Goal: Use online tool/utility: Utilize a website feature to perform a specific function

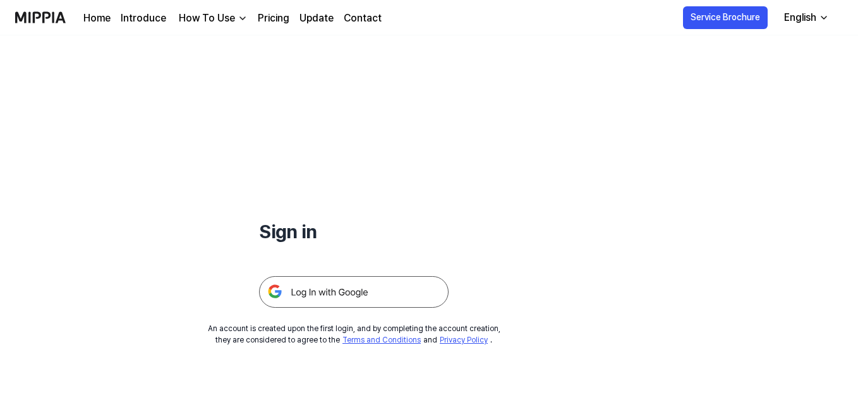
click at [375, 292] on img at bounding box center [353, 292] width 189 height 32
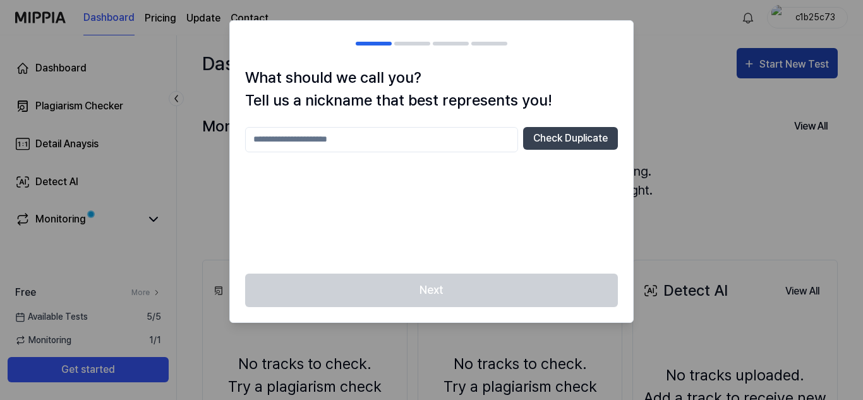
click at [798, 56] on div at bounding box center [431, 200] width 863 height 400
click at [403, 145] on input "text" at bounding box center [381, 139] width 273 height 25
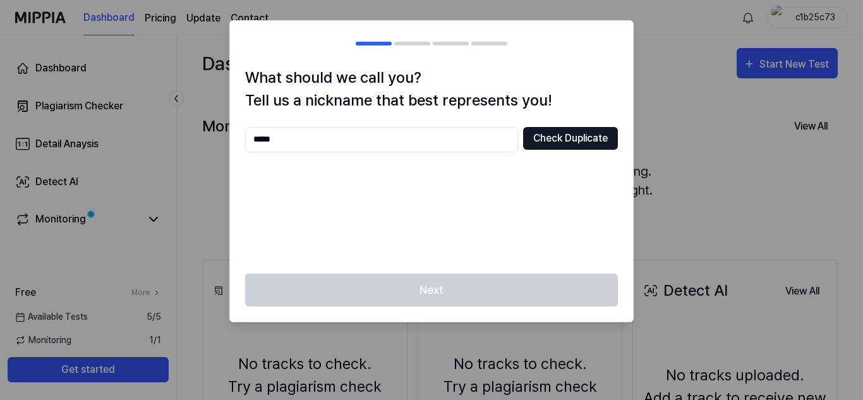
type input "*****"
click at [570, 140] on button "Check Duplicate" at bounding box center [570, 138] width 95 height 23
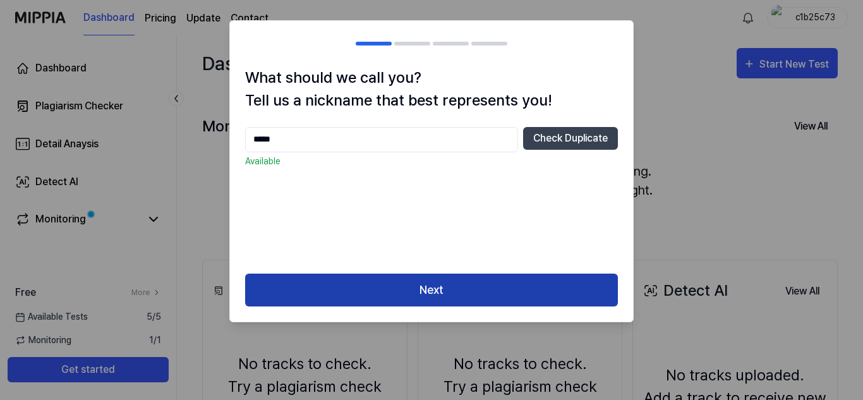
click at [487, 290] on button "Next" at bounding box center [431, 290] width 373 height 33
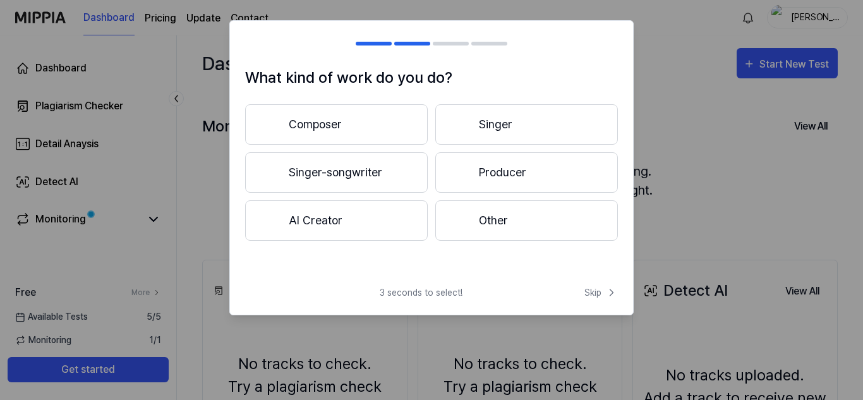
click at [383, 119] on button "Composer" at bounding box center [336, 124] width 183 height 40
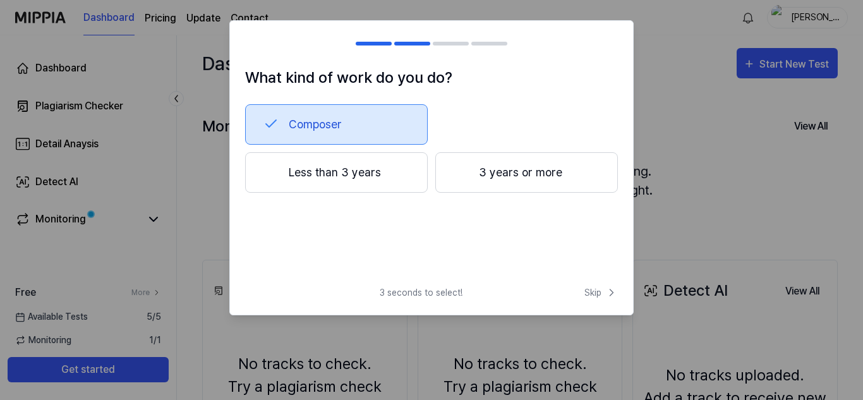
click at [474, 175] on button "3 years or more" at bounding box center [526, 172] width 183 height 40
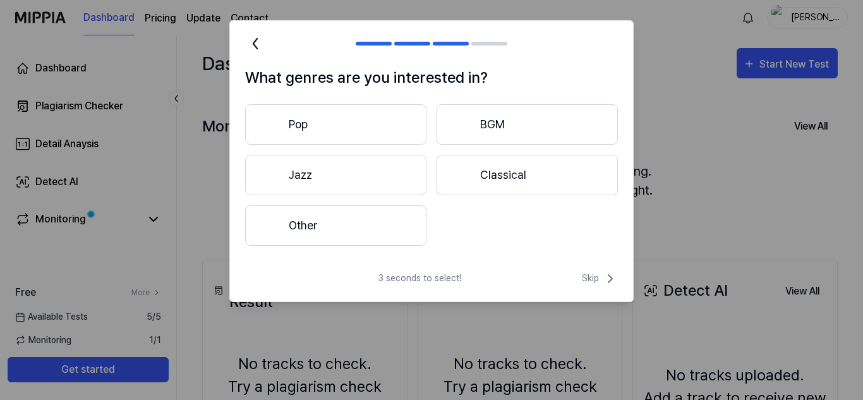
click at [479, 171] on button "Classical" at bounding box center [526, 175] width 181 height 40
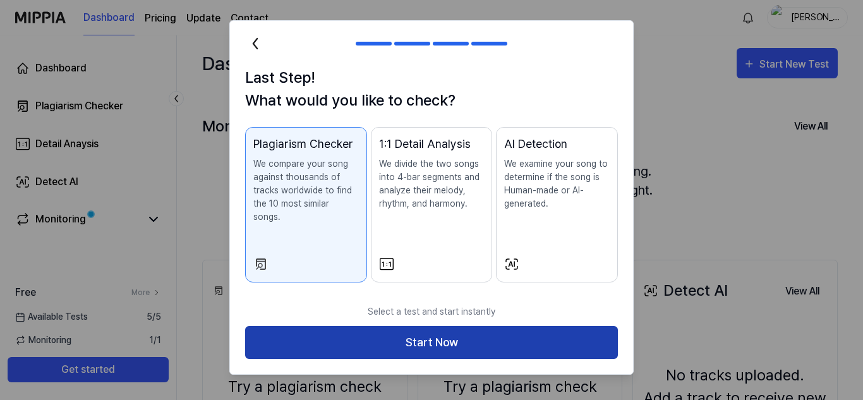
click at [385, 328] on button "Start Now" at bounding box center [431, 342] width 373 height 33
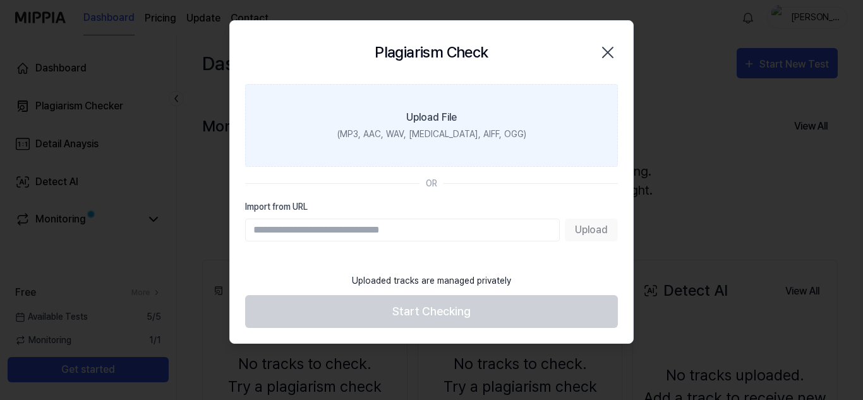
click at [431, 121] on div "Upload File" at bounding box center [431, 117] width 51 height 15
click at [0, 0] on input "Upload File (MP3, AAC, WAV, FLAC, AIFF, OGG)" at bounding box center [0, 0] width 0 height 0
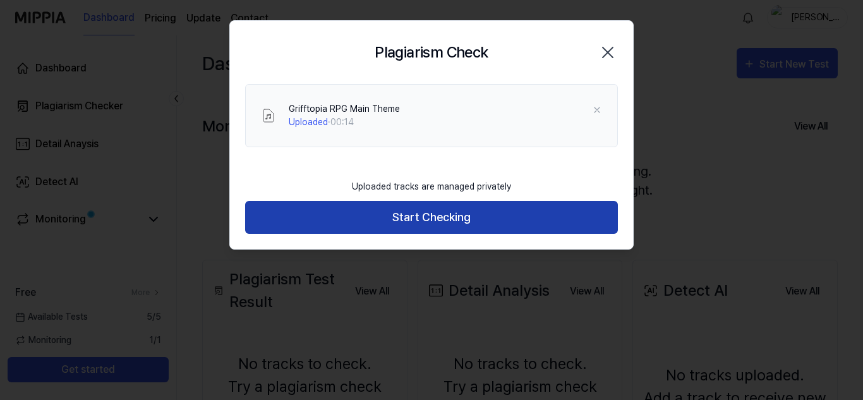
click at [423, 224] on button "Start Checking" at bounding box center [431, 217] width 373 height 33
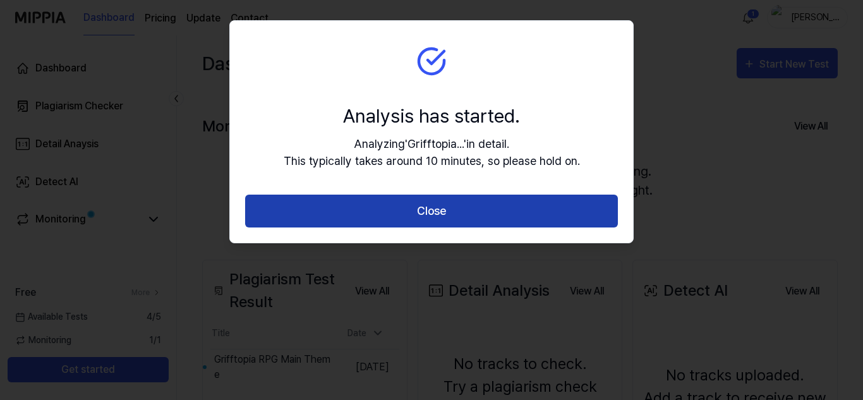
click at [498, 214] on button "Close" at bounding box center [431, 211] width 373 height 33
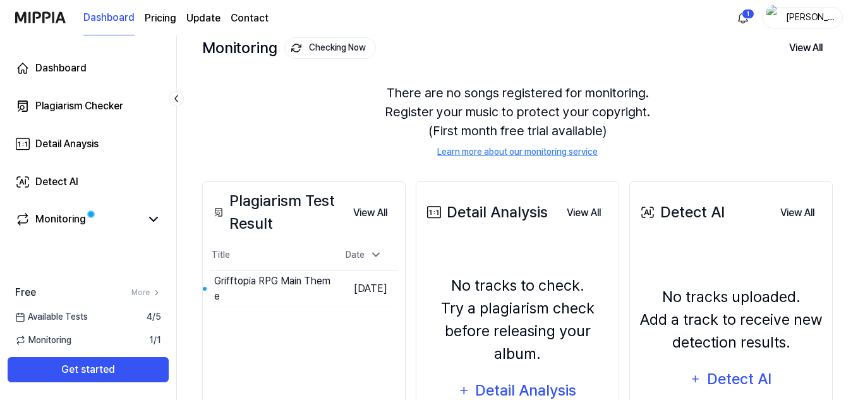
scroll to position [83, 0]
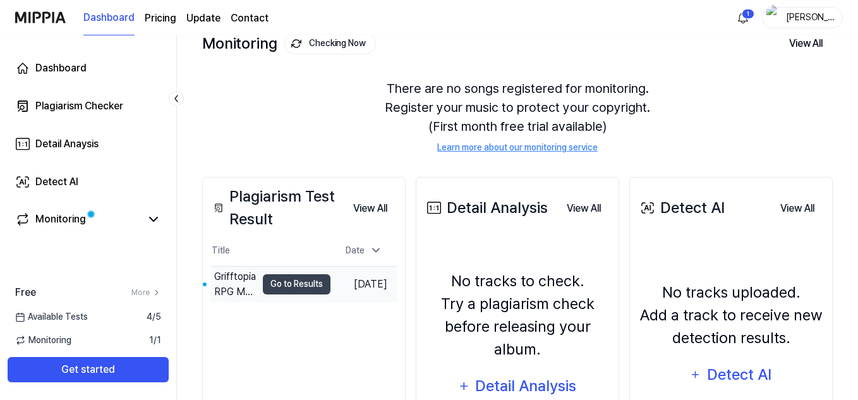
click at [371, 283] on td "Sep 9, 2025" at bounding box center [363, 284] width 67 height 36
click at [294, 282] on button "Go to Results" at bounding box center [297, 284] width 68 height 20
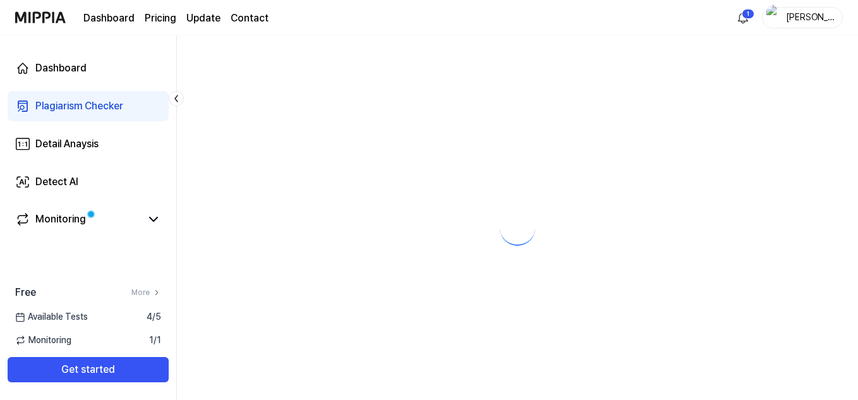
scroll to position [0, 0]
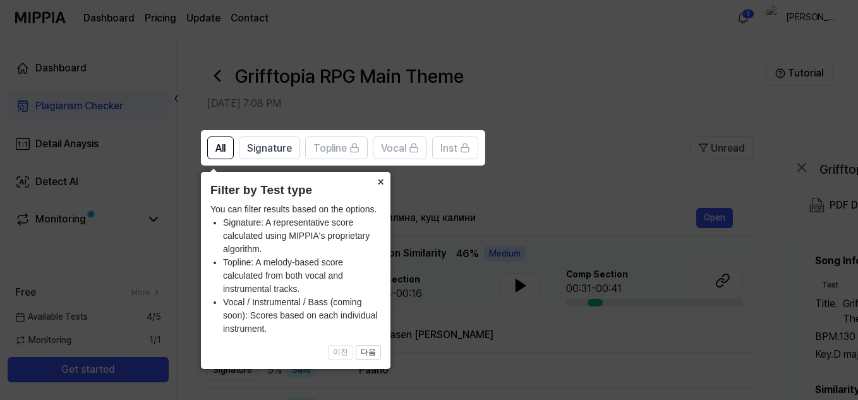
click at [380, 184] on button "×" at bounding box center [380, 181] width 20 height 18
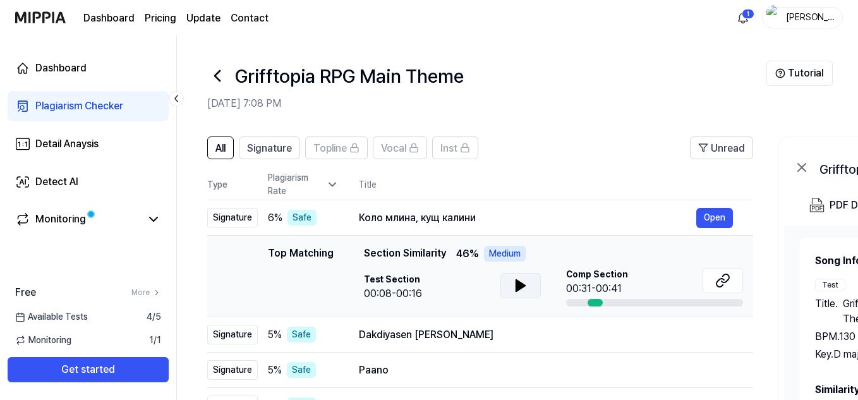
click at [538, 289] on button at bounding box center [520, 285] width 40 height 25
click at [514, 278] on icon at bounding box center [520, 285] width 15 height 15
click at [581, 299] on div at bounding box center [654, 303] width 177 height 8
click at [597, 303] on div at bounding box center [594, 303] width 15 height 8
click at [713, 277] on button at bounding box center [722, 280] width 40 height 25
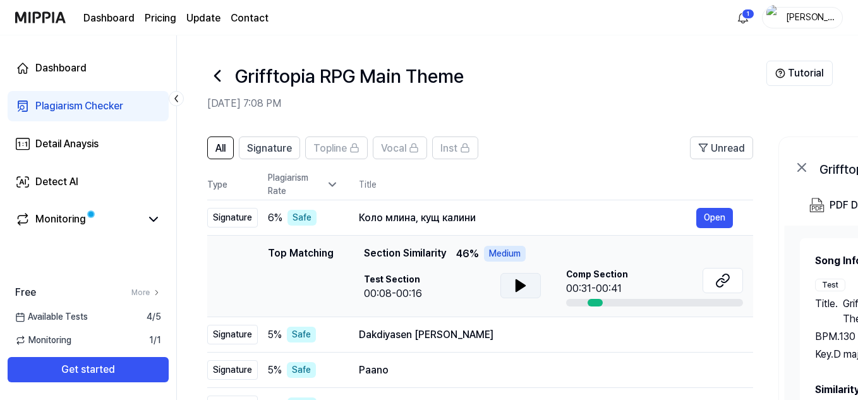
click at [516, 286] on icon at bounding box center [520, 285] width 9 height 11
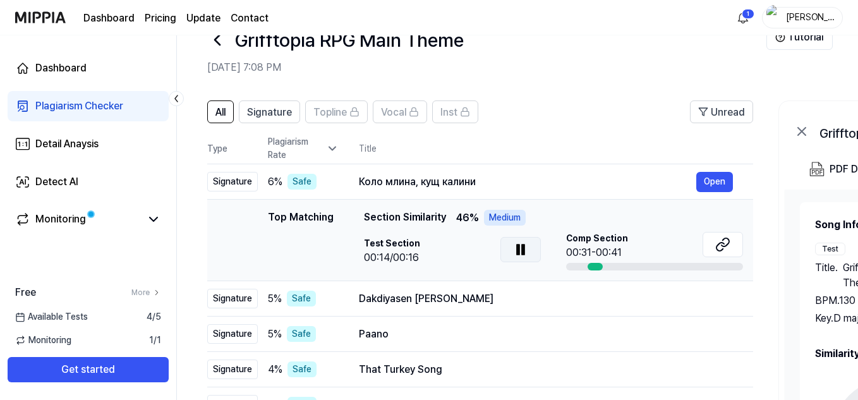
scroll to position [71, 0]
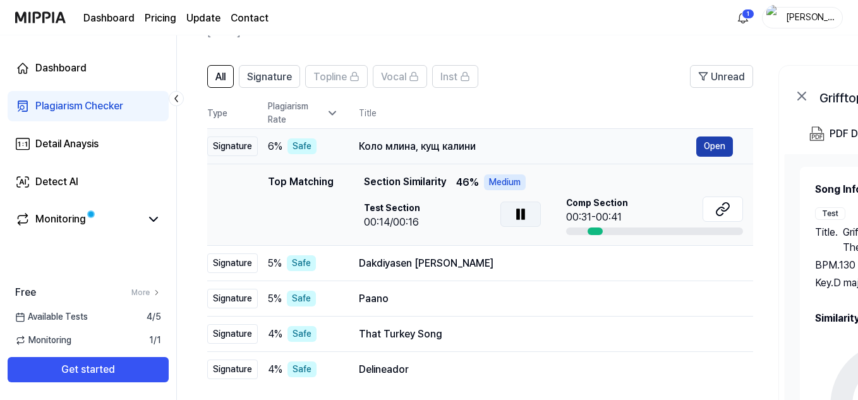
click at [719, 149] on button "Open" at bounding box center [714, 146] width 37 height 20
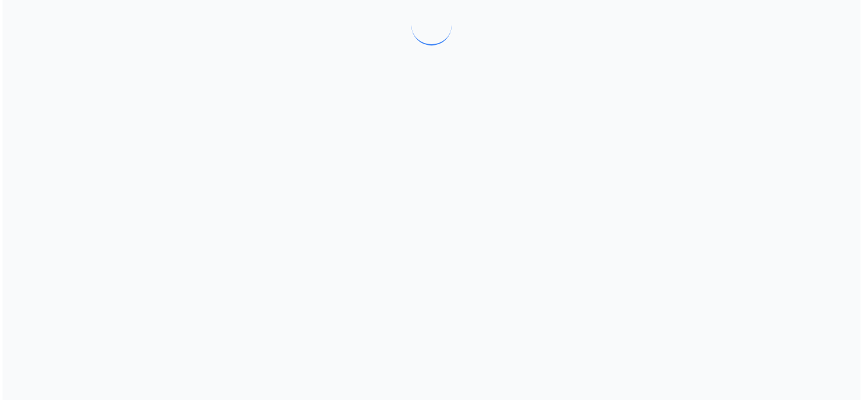
scroll to position [0, 0]
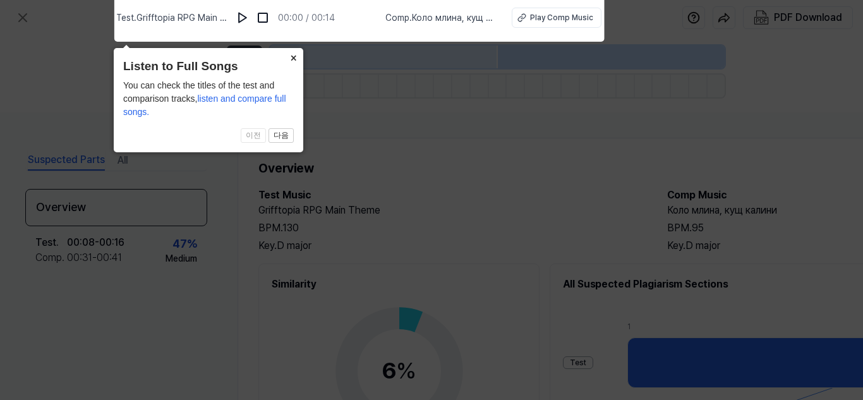
click at [290, 54] on button "×" at bounding box center [293, 57] width 20 height 18
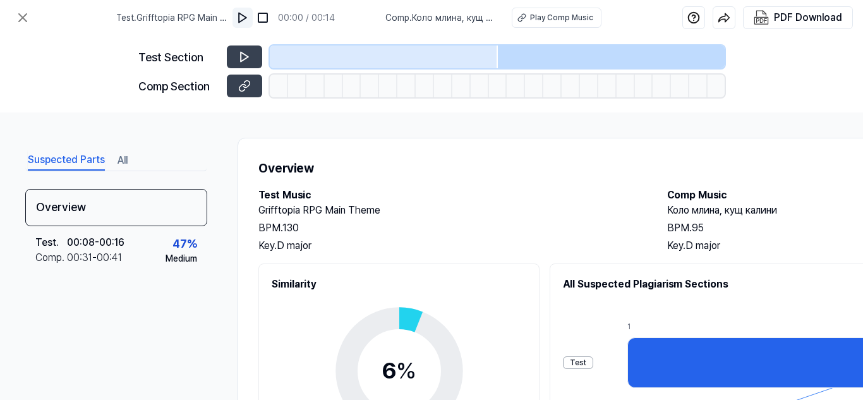
click at [243, 18] on img at bounding box center [242, 17] width 13 height 13
click at [243, 18] on img at bounding box center [244, 17] width 13 height 13
click at [243, 19] on img at bounding box center [243, 17] width 13 height 13
click at [244, 83] on icon at bounding box center [244, 86] width 13 height 13
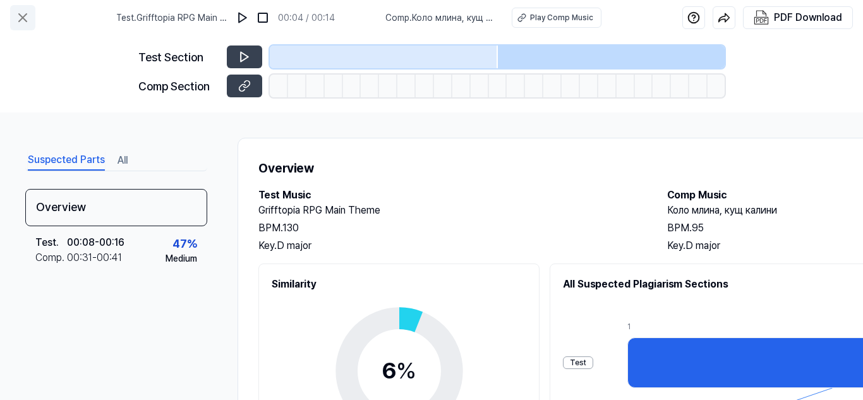
click at [14, 14] on button at bounding box center [22, 17] width 25 height 25
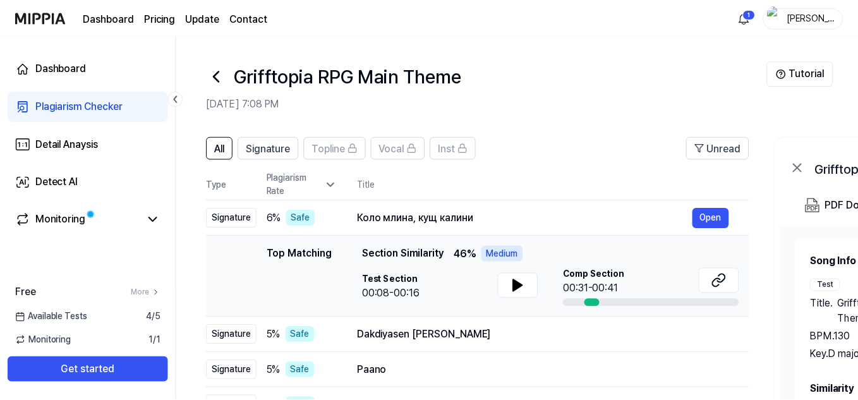
scroll to position [71, 0]
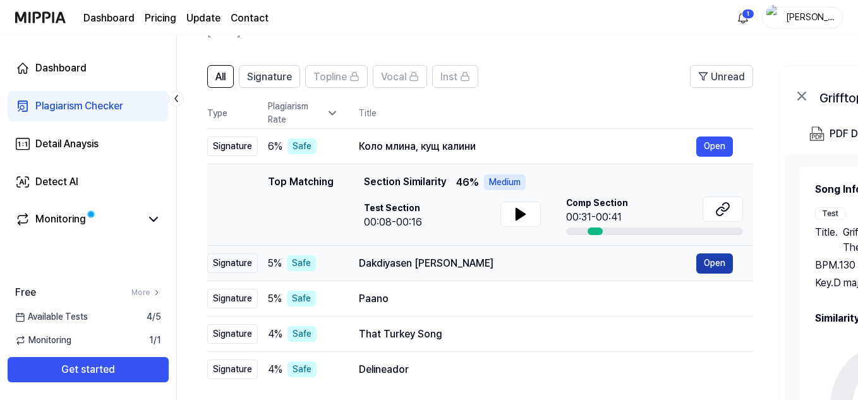
click at [714, 263] on button "Open" at bounding box center [714, 263] width 37 height 20
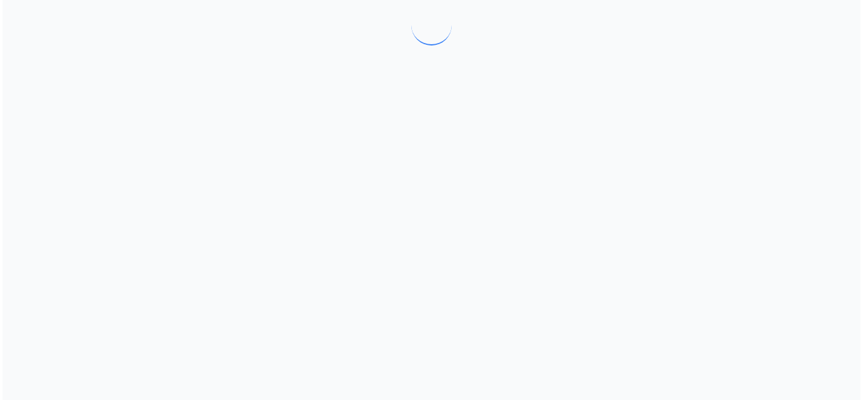
scroll to position [0, 0]
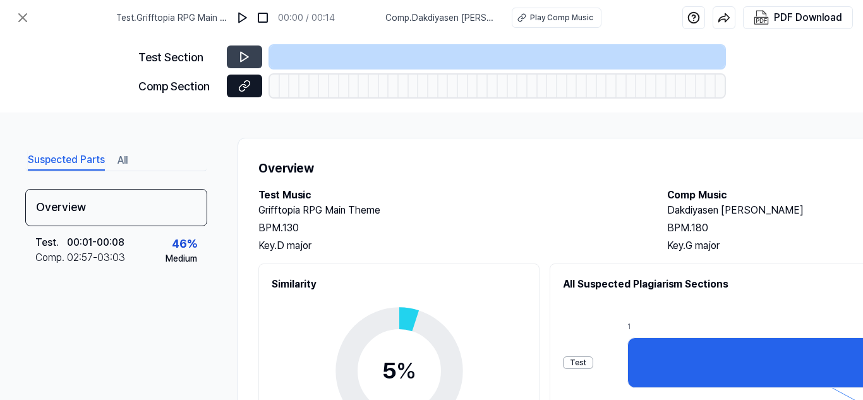
click at [255, 81] on button at bounding box center [244, 86] width 35 height 23
click at [25, 13] on icon at bounding box center [22, 17] width 15 height 15
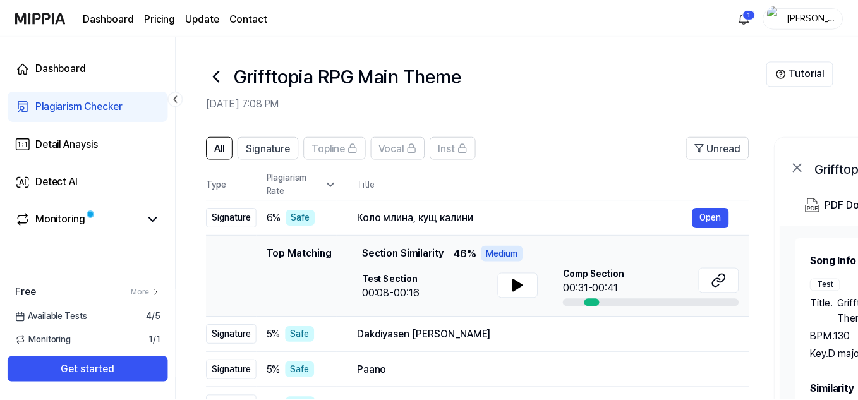
scroll to position [71, 0]
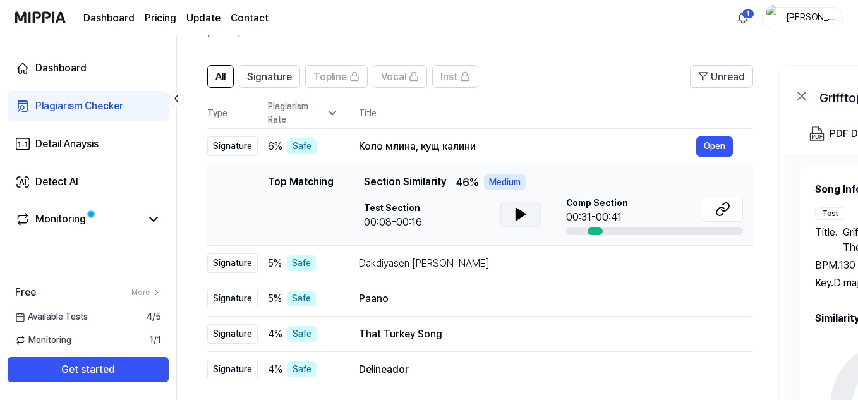
click at [509, 221] on button at bounding box center [520, 213] width 40 height 25
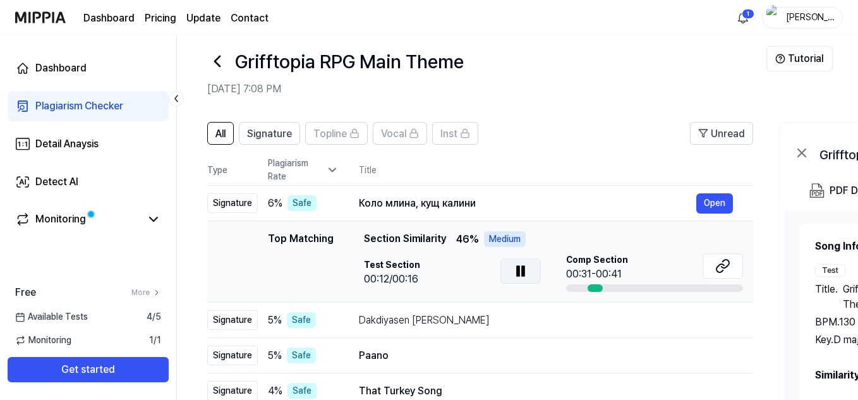
scroll to position [0, 0]
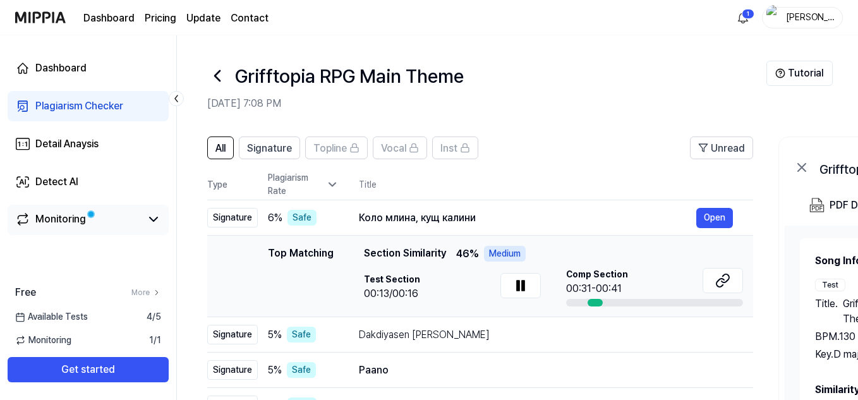
click at [117, 222] on link "Monitoring" at bounding box center [78, 219] width 126 height 15
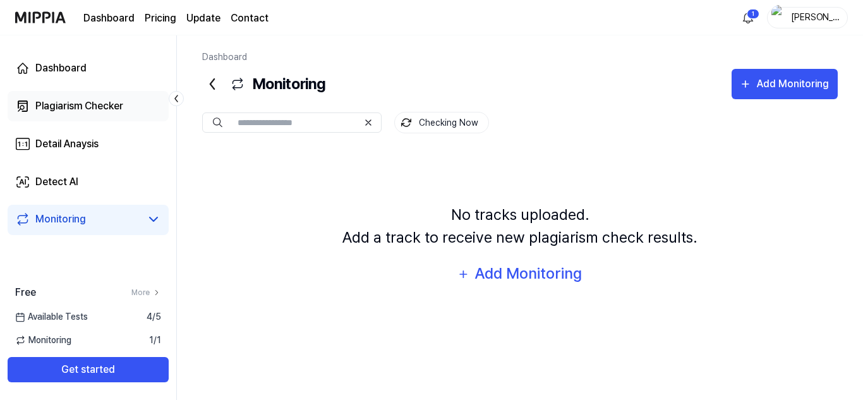
click at [80, 107] on div "Plagiarism Checker" at bounding box center [79, 106] width 88 height 15
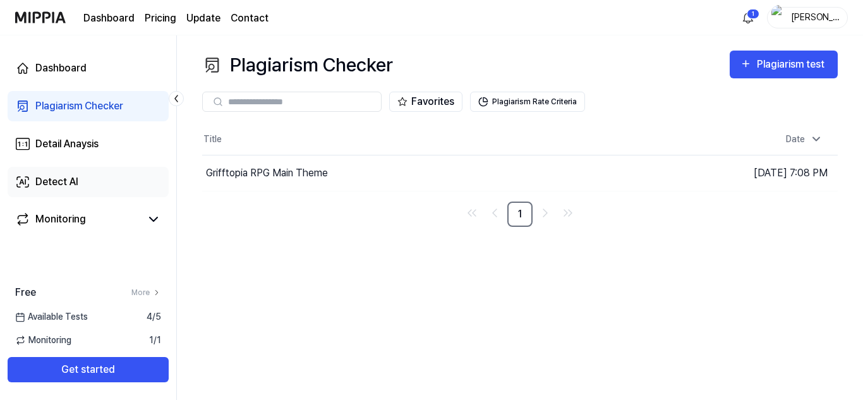
click at [45, 181] on div "Detect AI" at bounding box center [56, 181] width 43 height 15
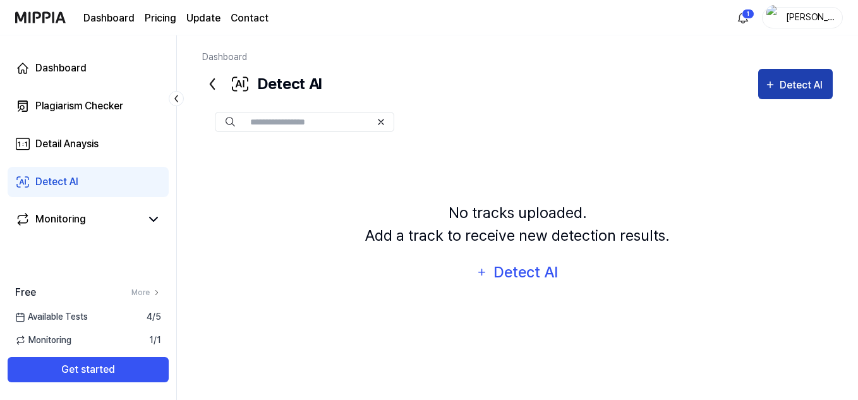
click at [796, 85] on div "Detect AI" at bounding box center [802, 85] width 47 height 16
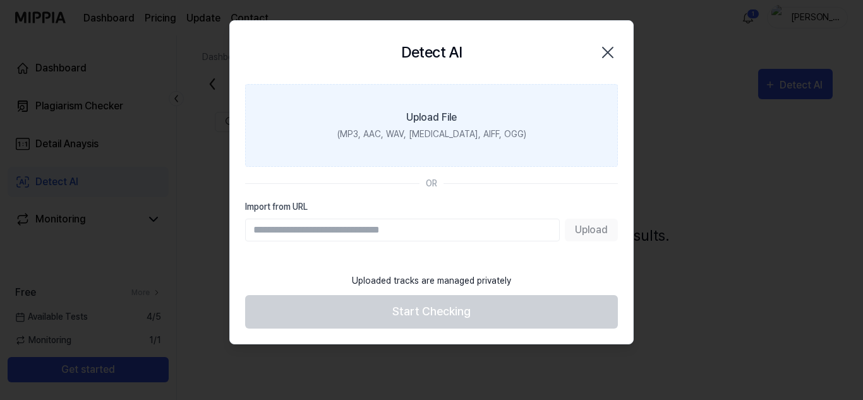
click at [444, 146] on label "Upload File (MP3, AAC, WAV, FLAC, AIFF, OGG)" at bounding box center [431, 125] width 373 height 83
click at [0, 0] on input "Upload File (MP3, AAC, WAV, FLAC, AIFF, OGG)" at bounding box center [0, 0] width 0 height 0
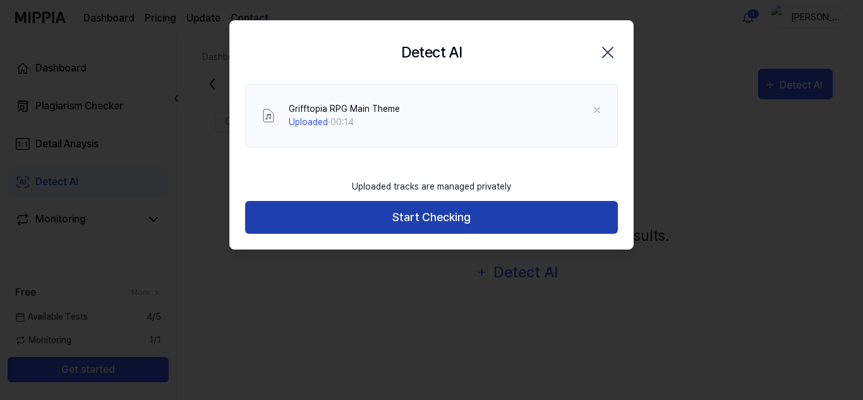
click at [484, 222] on button "Start Checking" at bounding box center [431, 217] width 373 height 33
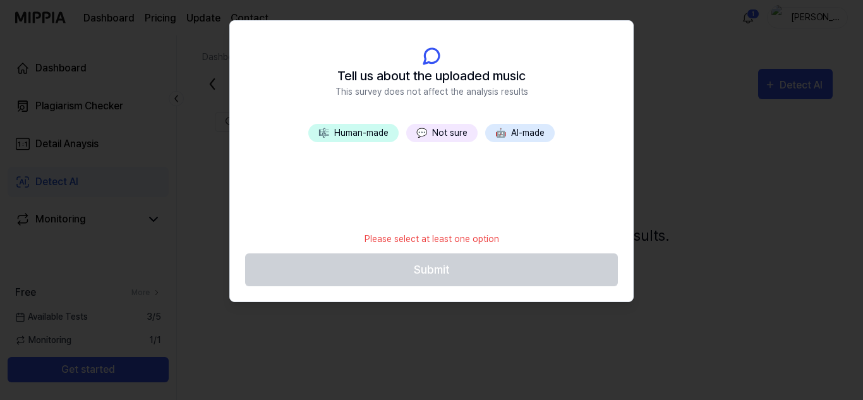
click at [368, 132] on button "🎼 Human-made" at bounding box center [353, 133] width 90 height 18
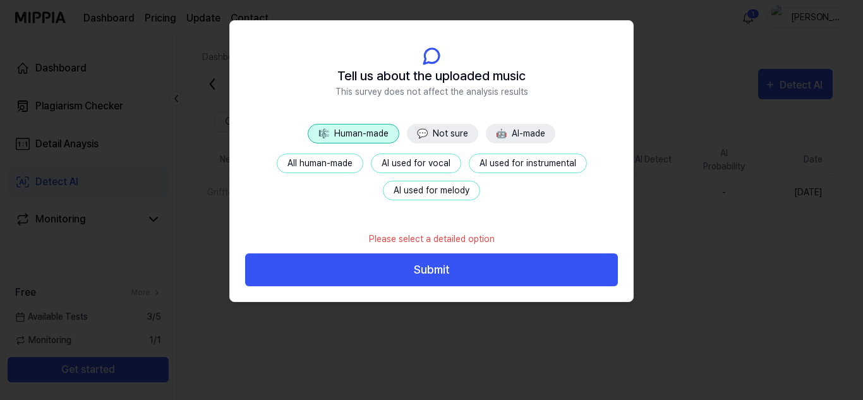
click at [345, 165] on button "All human-made" at bounding box center [320, 163] width 87 height 20
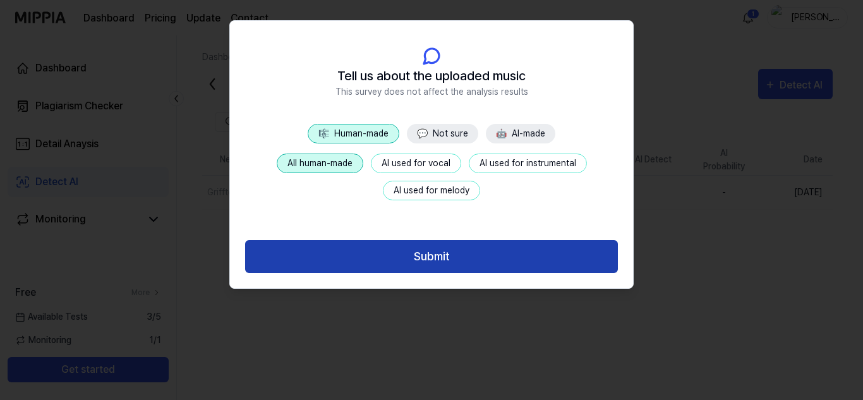
click at [377, 253] on button "Submit" at bounding box center [431, 256] width 373 height 33
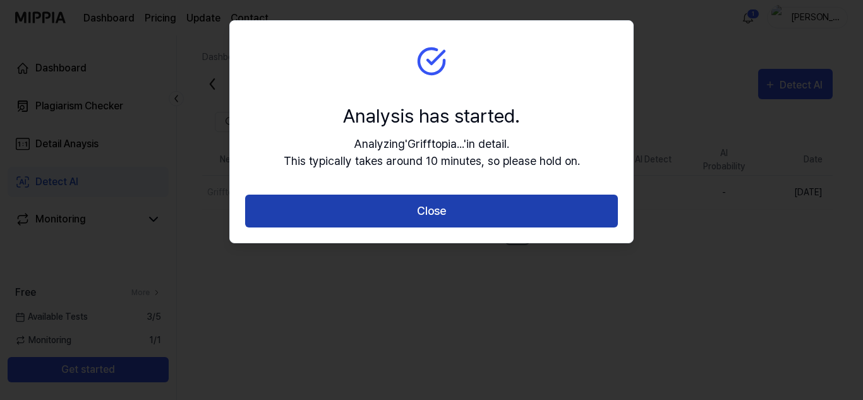
click at [440, 212] on button "Close" at bounding box center [431, 211] width 373 height 33
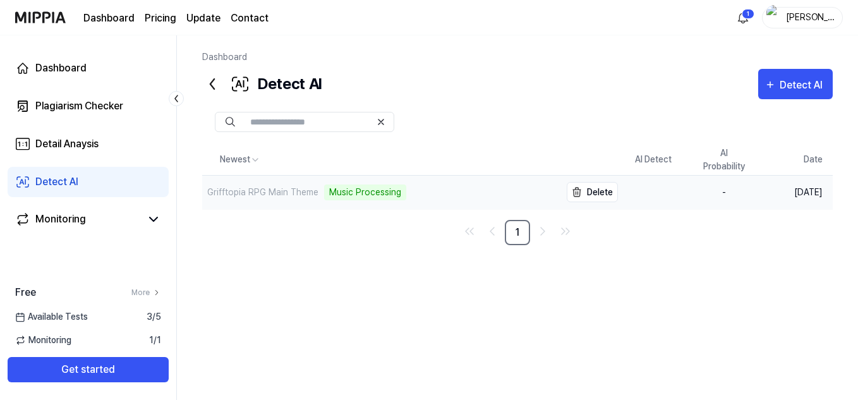
click at [352, 191] on div "Music Processing" at bounding box center [365, 192] width 82 height 16
click at [83, 152] on link "Detail Anaysis" at bounding box center [88, 144] width 161 height 30
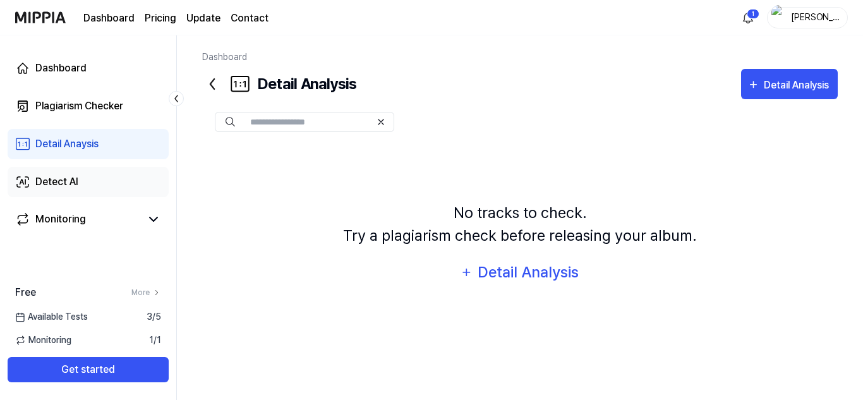
click at [40, 176] on div "Detect AI" at bounding box center [56, 181] width 43 height 15
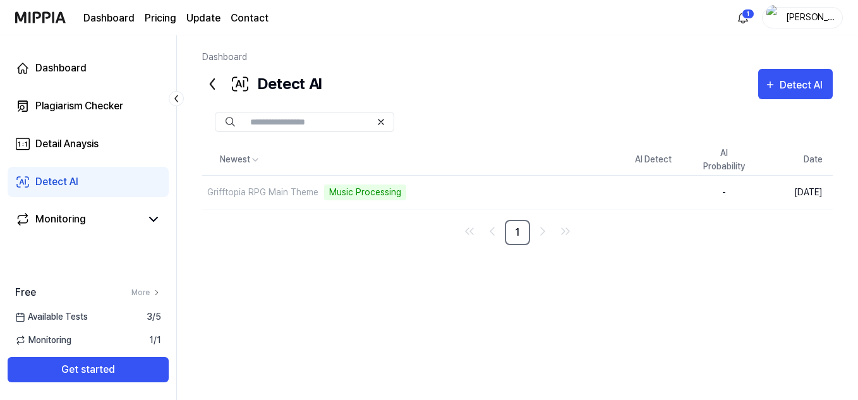
click at [461, 89] on div "Detect AI Detect AI" at bounding box center [517, 84] width 630 height 30
click at [356, 193] on div "Music Processing" at bounding box center [365, 192] width 82 height 16
click at [361, 195] on div "Music Processing" at bounding box center [365, 192] width 82 height 16
